Goal: Information Seeking & Learning: Learn about a topic

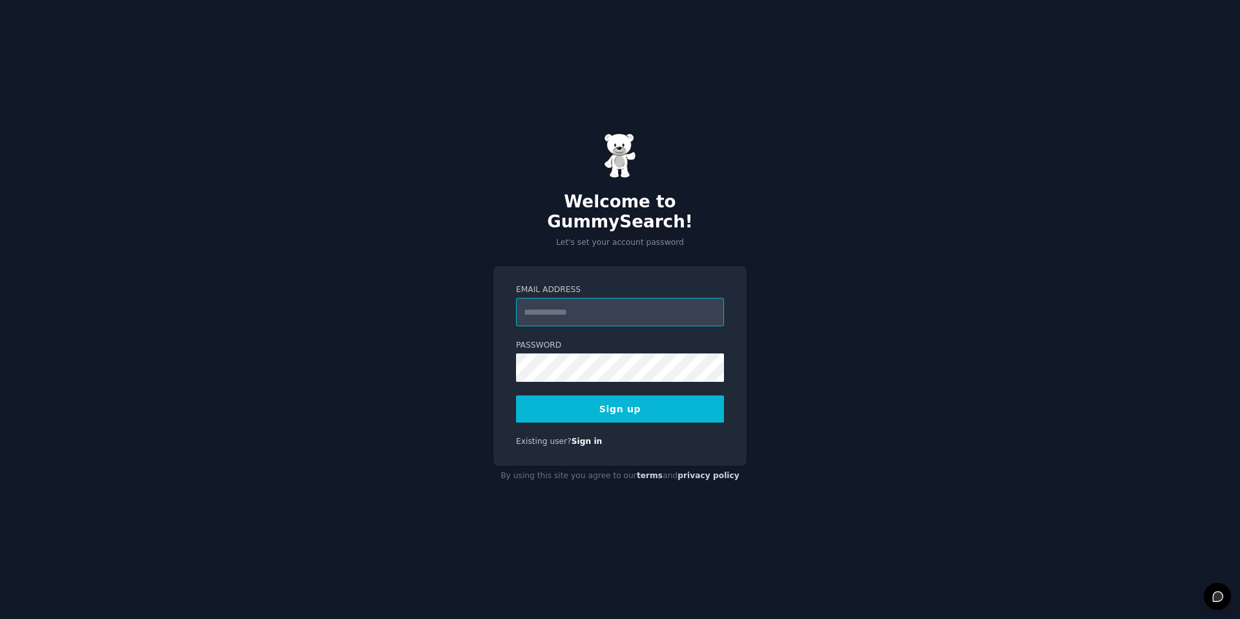
click at [594, 302] on input "Email Address" at bounding box center [620, 312] width 208 height 28
type input "**********"
click at [668, 408] on button "Sign up" at bounding box center [620, 408] width 208 height 27
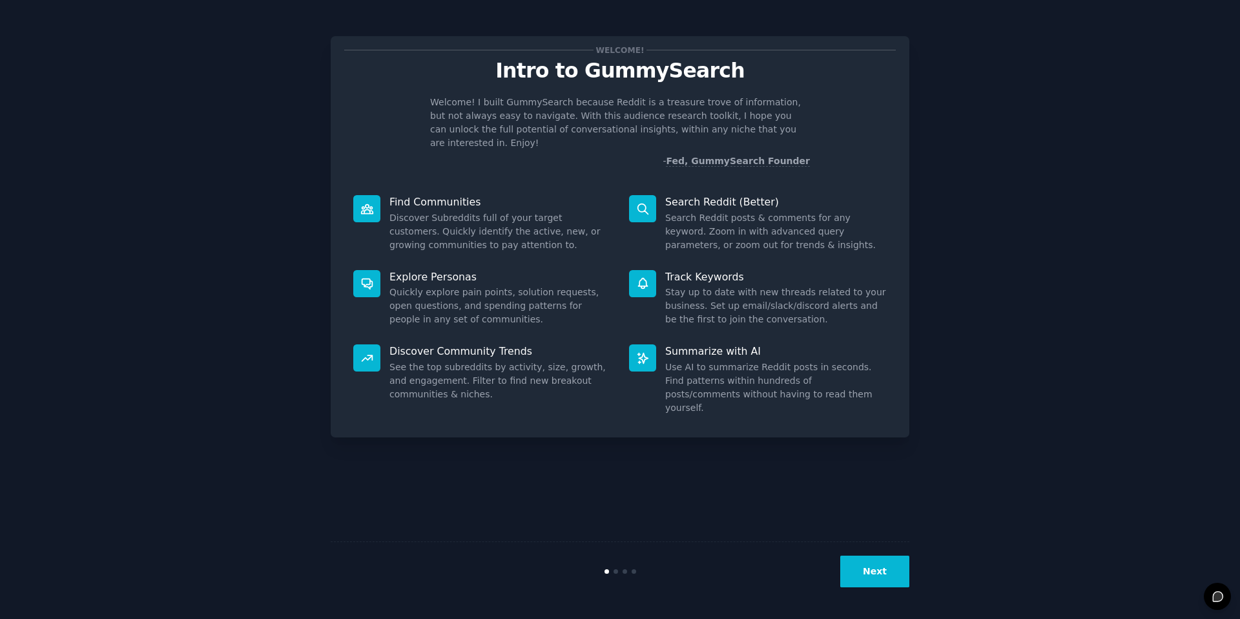
click at [868, 572] on button "Next" at bounding box center [874, 571] width 69 height 32
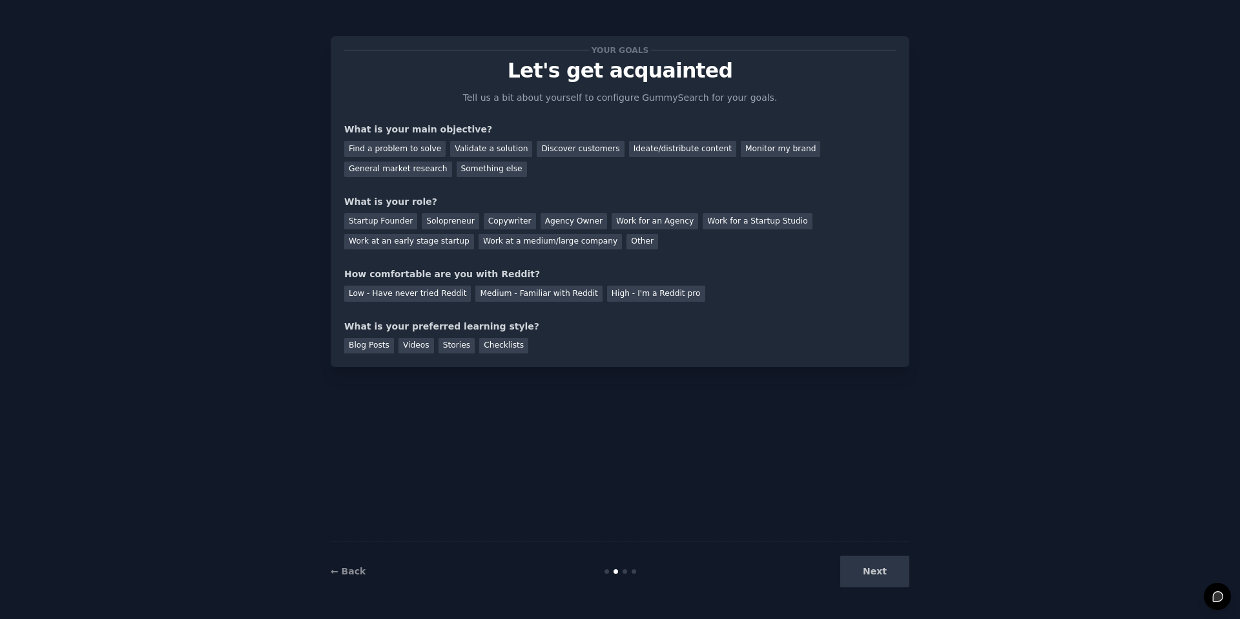
click at [889, 573] on div "Next" at bounding box center [812, 571] width 193 height 32
click at [871, 575] on div "Next" at bounding box center [812, 571] width 193 height 32
click at [646, 149] on div "Ideate/distribute content" at bounding box center [682, 149] width 107 height 16
click at [390, 151] on div "Find a problem to solve" at bounding box center [394, 149] width 101 height 16
click at [377, 217] on div "Startup Founder" at bounding box center [380, 221] width 73 height 16
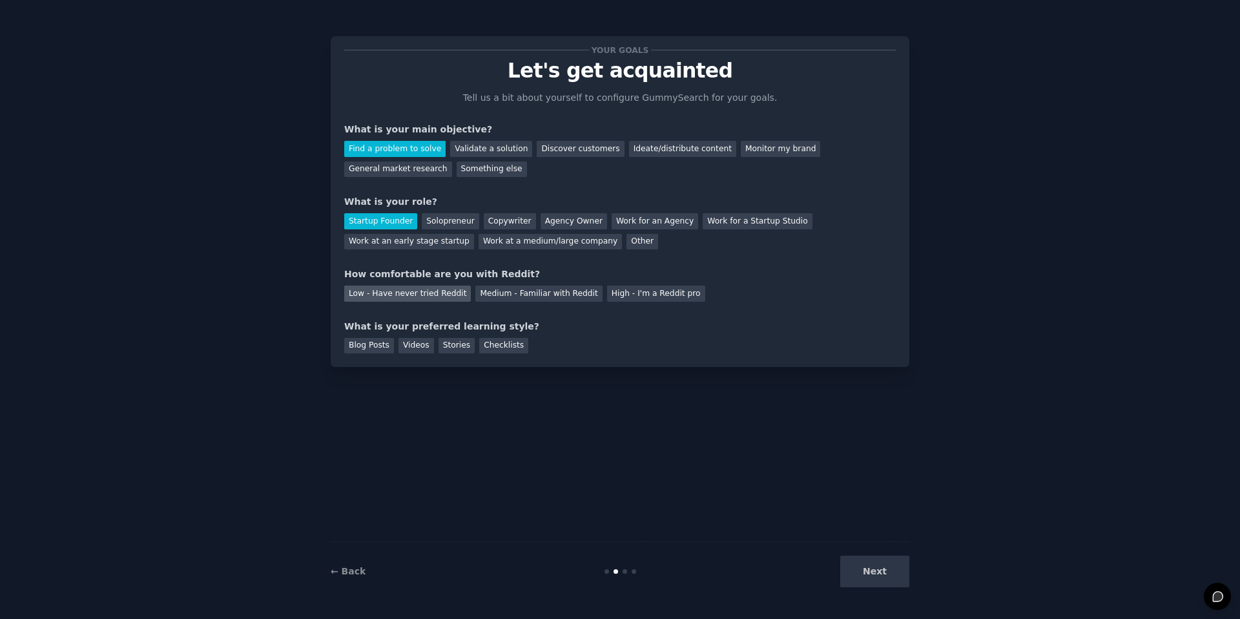
click at [428, 294] on div "Low - Have never tried Reddit" at bounding box center [407, 293] width 127 height 16
click at [869, 568] on div "Next" at bounding box center [812, 571] width 193 height 32
click at [414, 345] on div "Videos" at bounding box center [416, 346] width 36 height 16
click at [887, 573] on button "Next" at bounding box center [874, 571] width 69 height 32
click at [880, 576] on div "Next" at bounding box center [812, 571] width 193 height 32
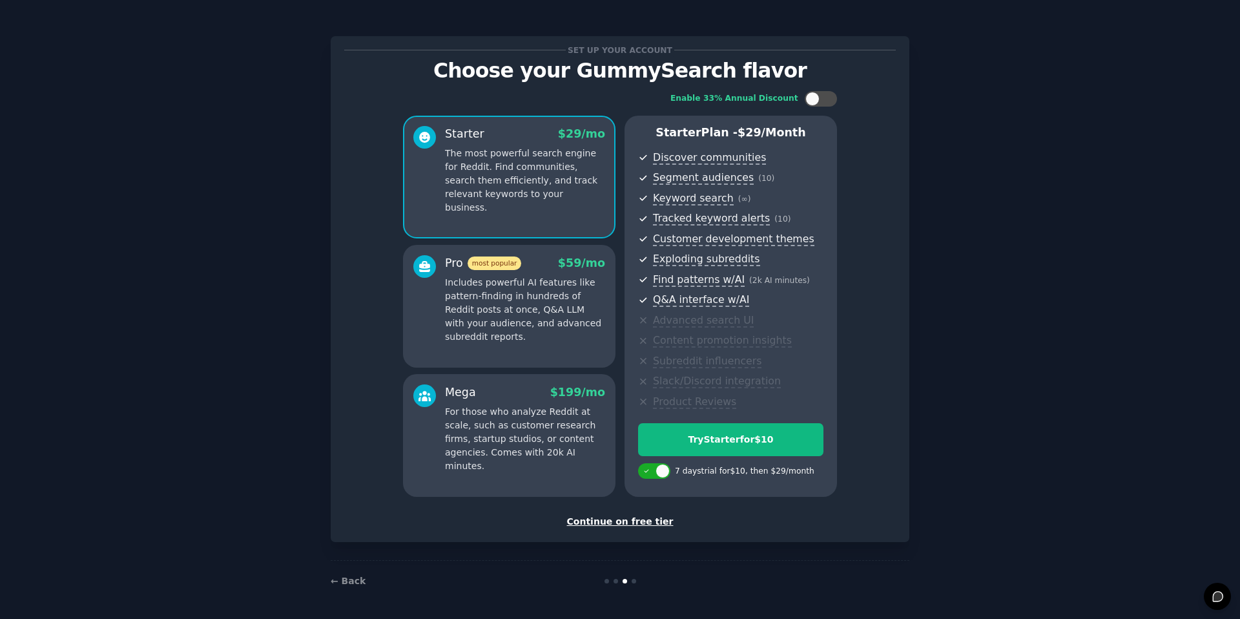
click at [639, 524] on div "Continue on free tier" at bounding box center [620, 522] width 552 height 14
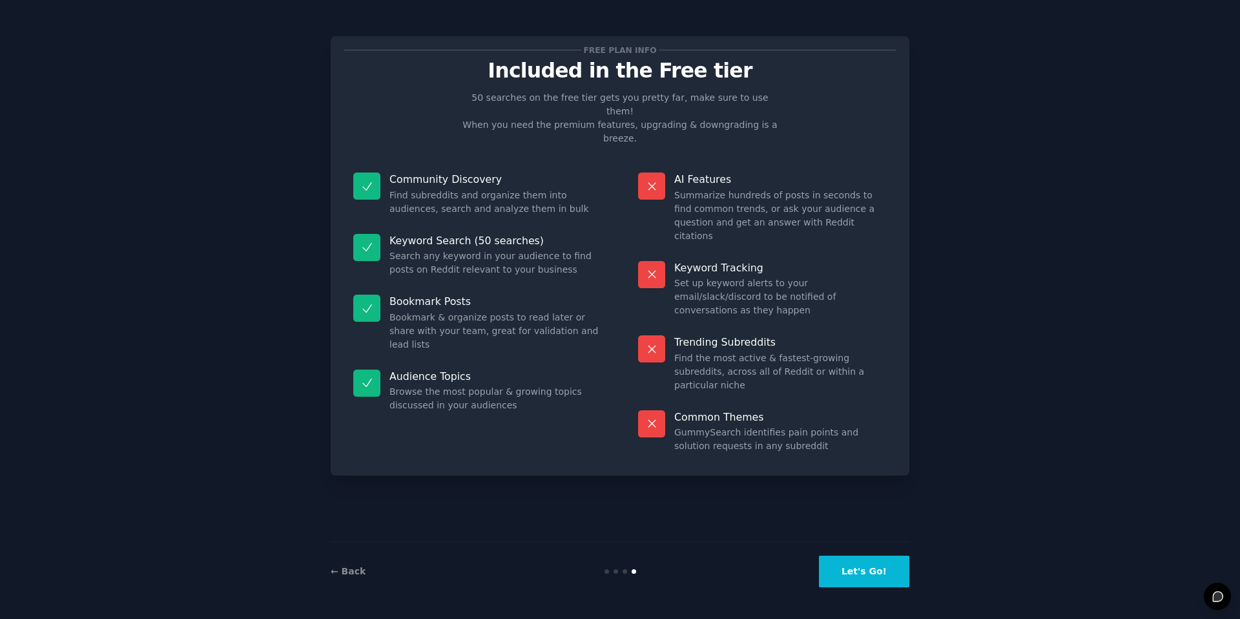
click at [879, 571] on button "Let's Go!" at bounding box center [864, 571] width 90 height 32
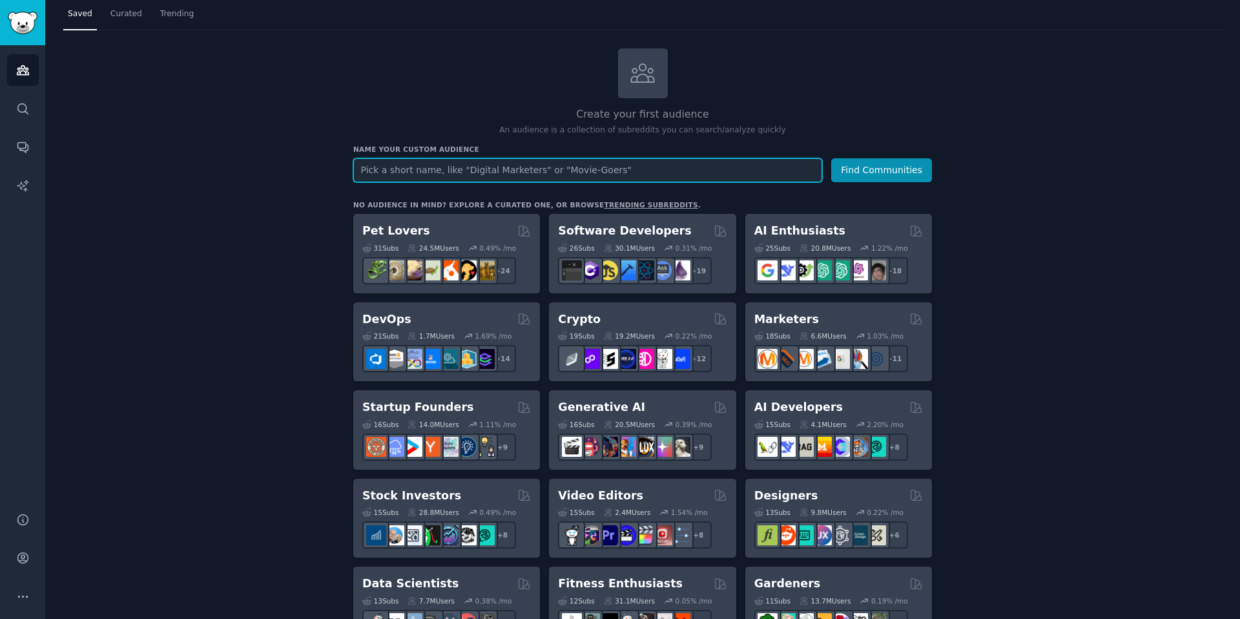
scroll to position [42, 0]
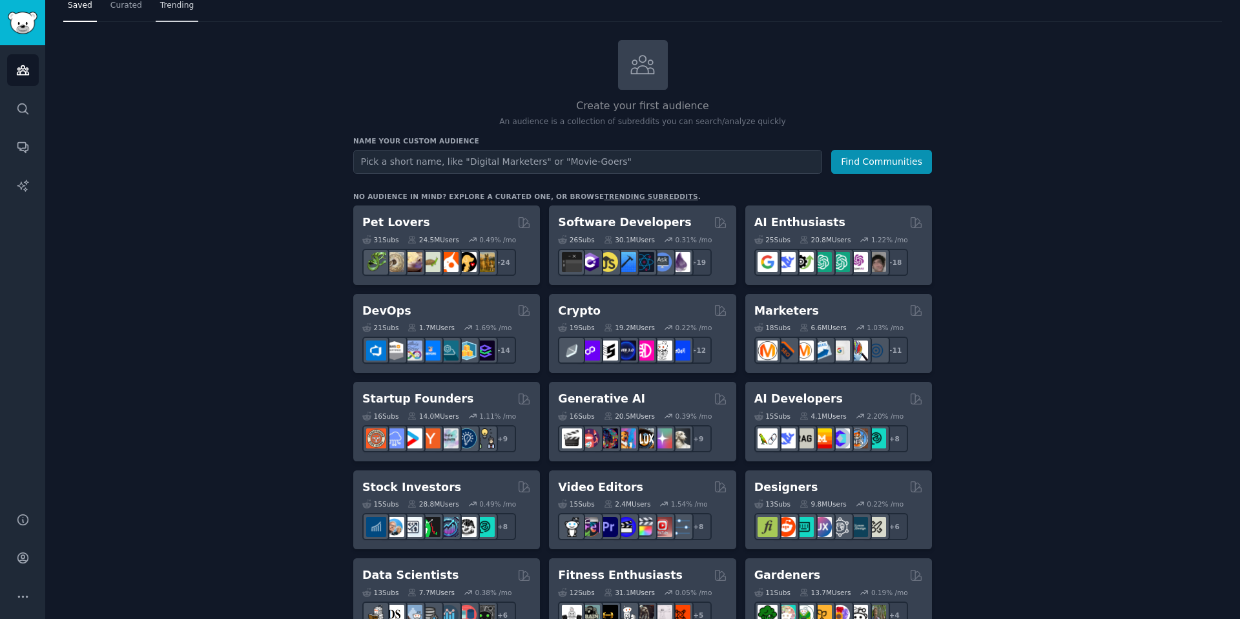
click at [181, 10] on span "Trending" at bounding box center [177, 6] width 34 height 12
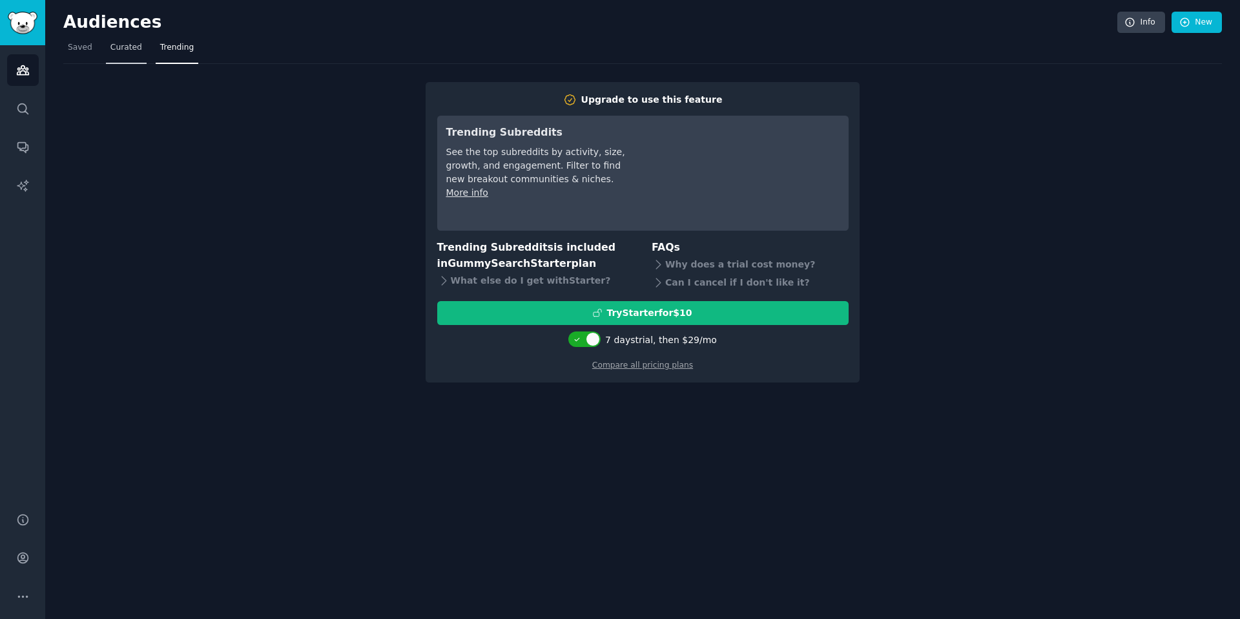
click at [122, 49] on span "Curated" at bounding box center [126, 48] width 32 height 12
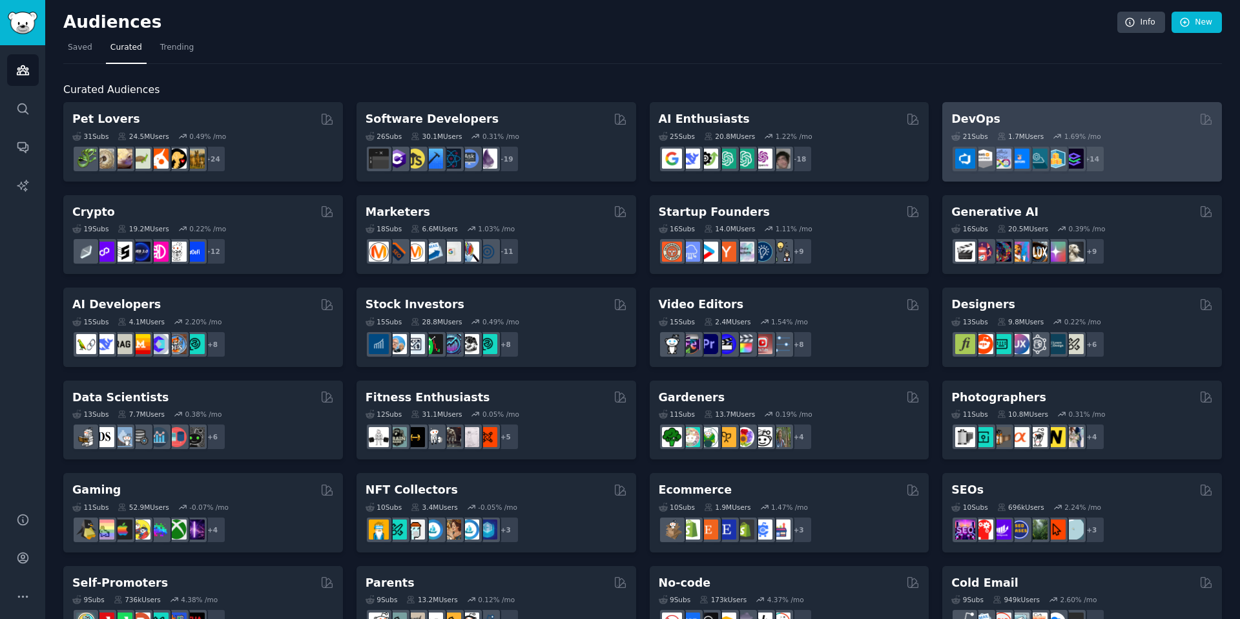
click at [1141, 160] on div "+ 14" at bounding box center [1082, 158] width 262 height 27
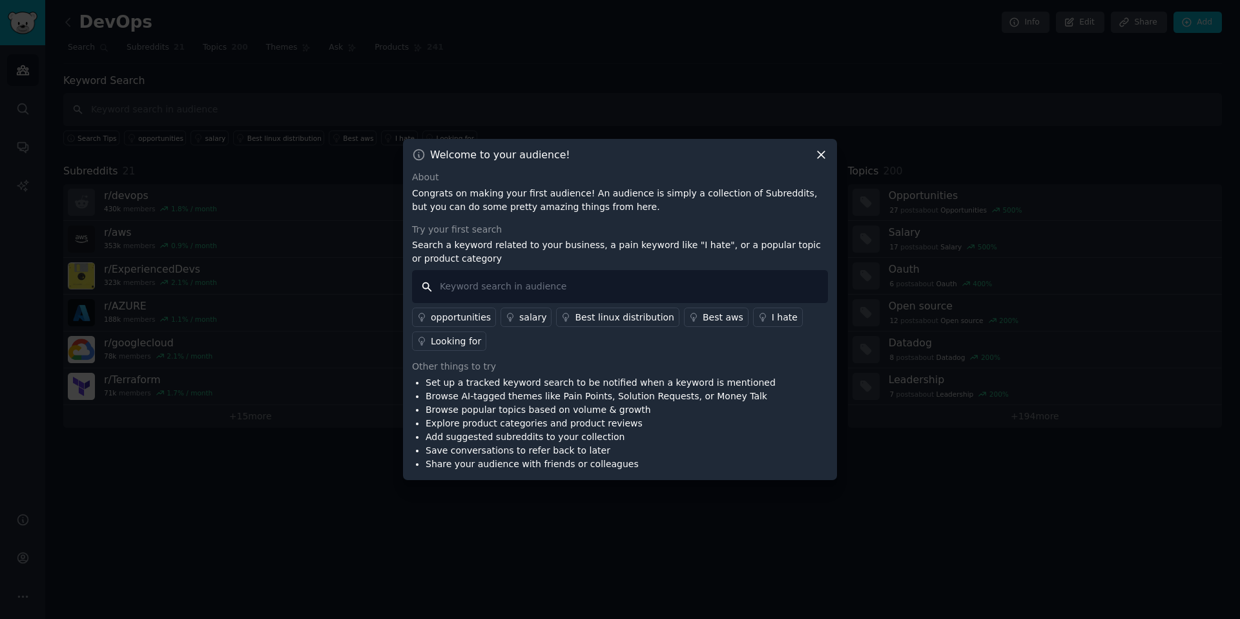
click at [523, 287] on input "text" at bounding box center [620, 286] width 416 height 33
type input "i hate"
click at [468, 340] on div "Looking for" at bounding box center [456, 342] width 50 height 14
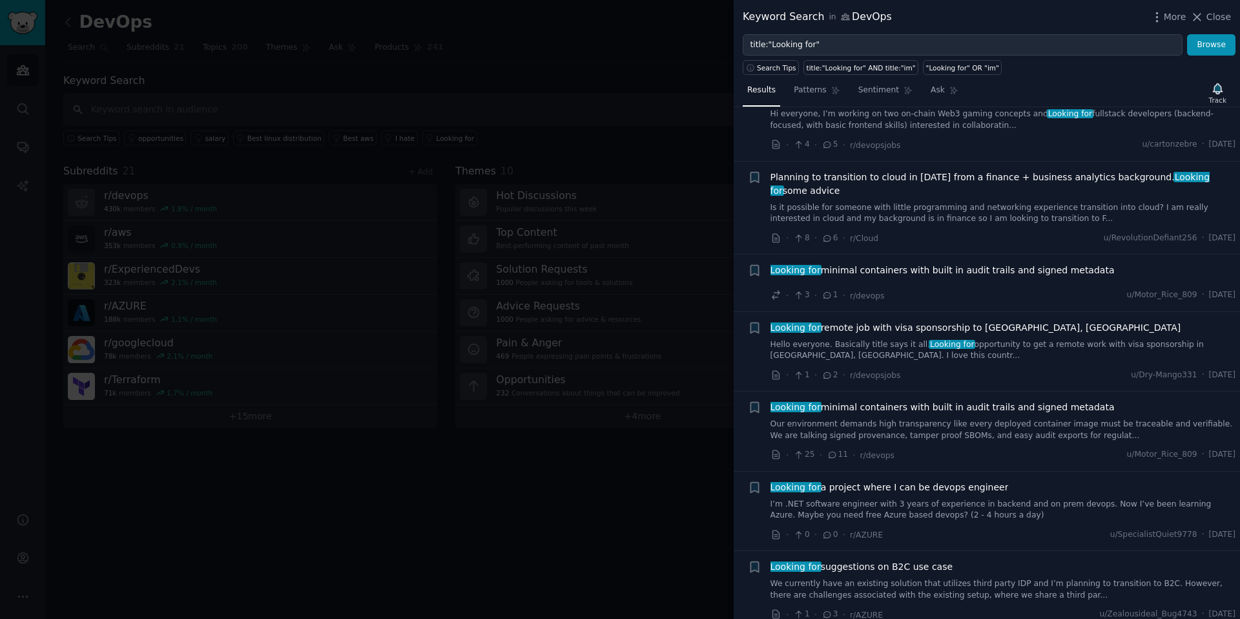
scroll to position [2297, 0]
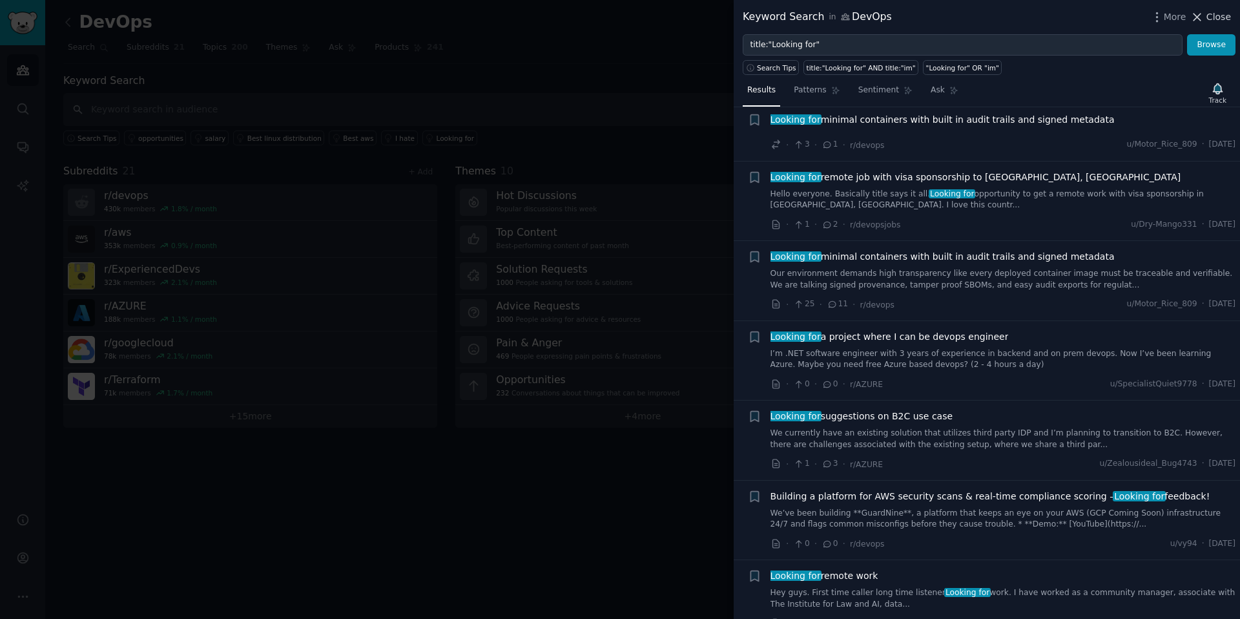
click at [1212, 11] on span "Close" at bounding box center [1218, 17] width 25 height 14
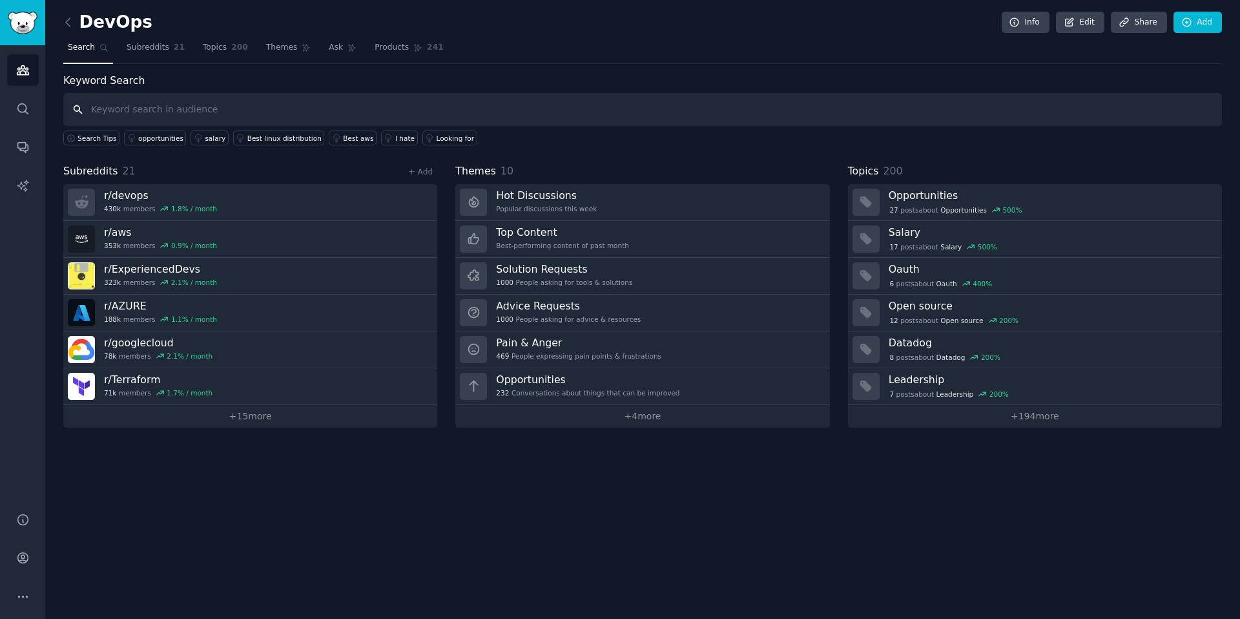
click at [294, 100] on input "text" at bounding box center [642, 109] width 1159 height 33
type input "i hate"
